Goal: Information Seeking & Learning: Check status

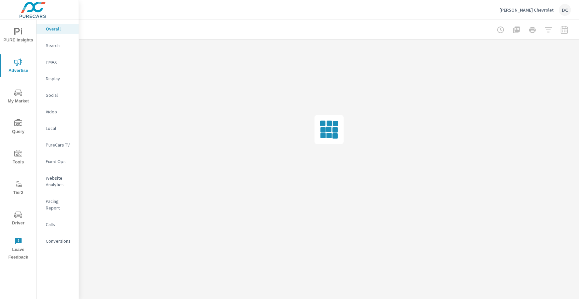
click at [18, 32] on icon "nav menu" at bounding box center [17, 31] width 6 height 7
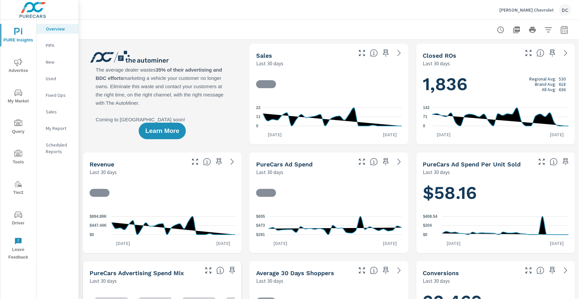
click at [53, 111] on p "Sales" at bounding box center [60, 112] width 28 height 7
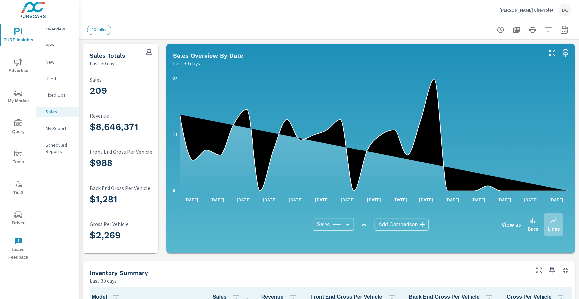
scroll to position [1, 0]
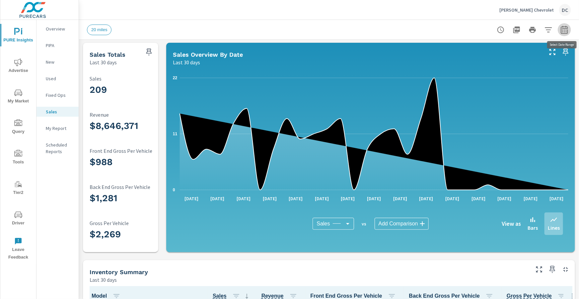
click at [564, 28] on icon "button" at bounding box center [565, 30] width 8 height 8
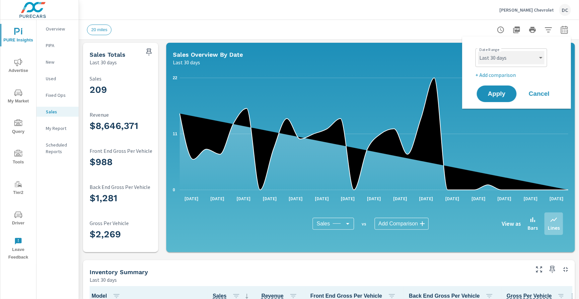
click at [536, 61] on select "Custom [DATE] Last week Last 7 days Last 14 days Last 30 days Last 45 days Last…" at bounding box center [511, 57] width 66 height 13
click at [478, 51] on select "Custom [DATE] Last week Last 7 days Last 14 days Last 30 days Last 45 days Last…" at bounding box center [511, 57] width 66 height 13
select select "Last month"
click at [511, 77] on p "+ Add comparison" at bounding box center [518, 75] width 85 height 8
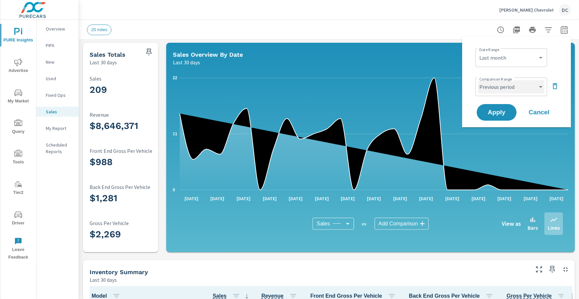
click at [512, 89] on select "Custom Previous period Previous month Previous year" at bounding box center [511, 86] width 66 height 13
click at [478, 80] on select "Custom Previous period Previous month Previous year" at bounding box center [511, 86] width 66 height 13
select select "Previous month"
click at [504, 111] on span "Apply" at bounding box center [496, 113] width 27 height 6
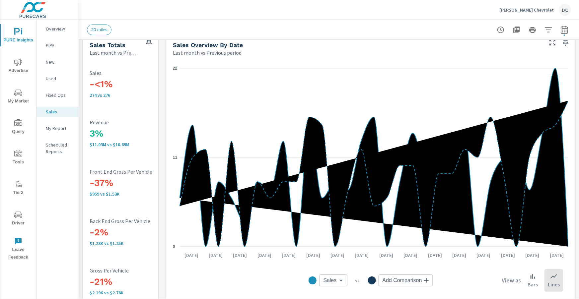
scroll to position [12, 0]
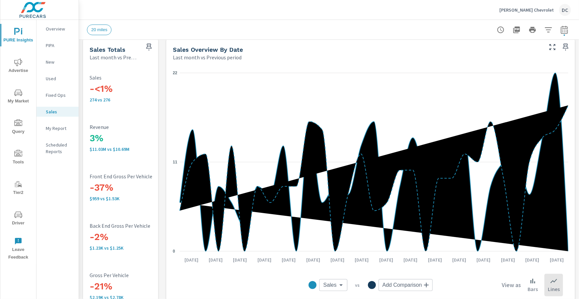
scroll to position [9, 0]
